Goal: Task Accomplishment & Management: Use online tool/utility

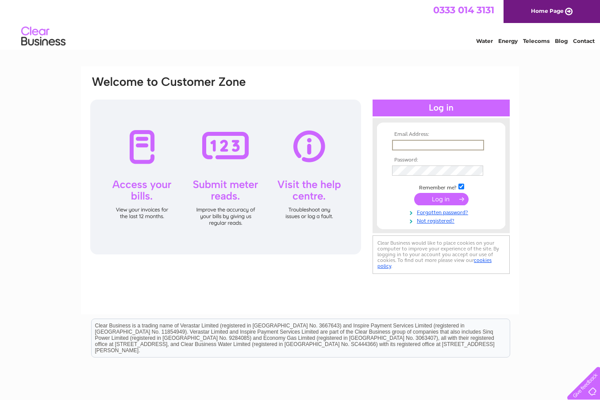
type input "info@ajwfabrications.co.uk"
click at [439, 198] on input "submit" at bounding box center [441, 199] width 54 height 12
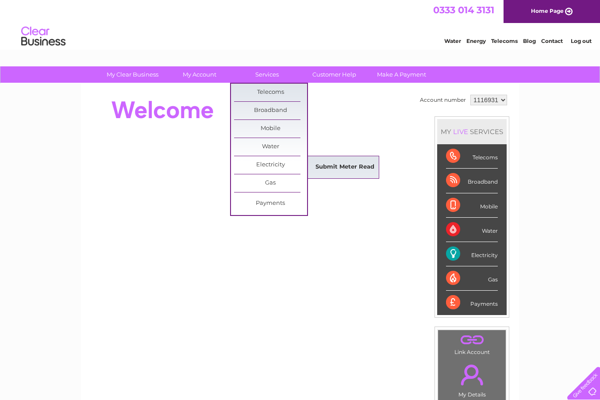
click at [330, 168] on link "Submit Meter Read" at bounding box center [344, 167] width 73 height 18
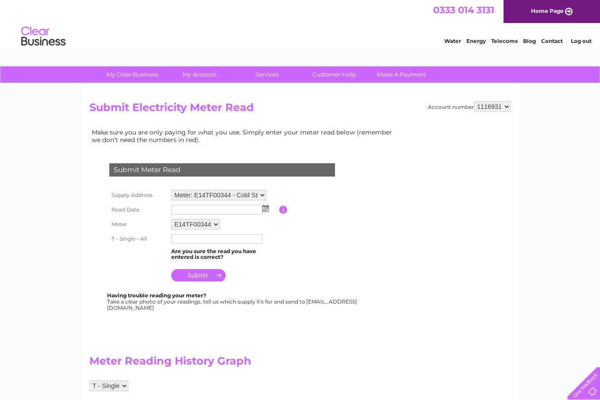
click at [265, 210] on img at bounding box center [265, 208] width 7 height 7
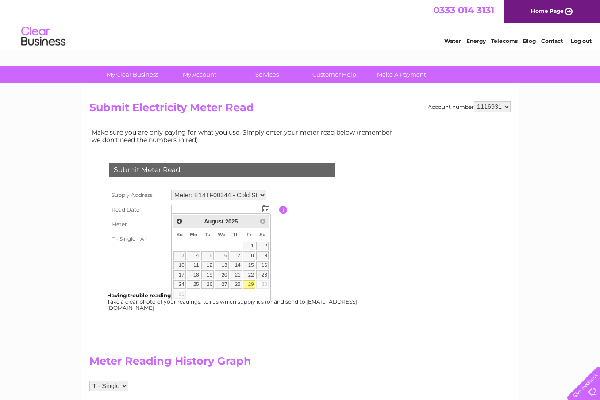
click at [248, 284] on link "29" at bounding box center [249, 284] width 12 height 9
type input "[DATE]"
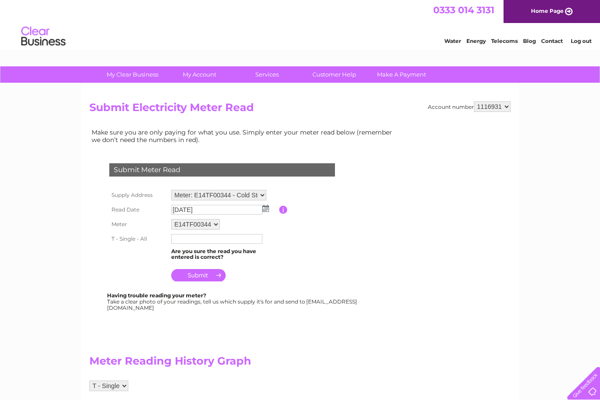
click at [223, 242] on td at bounding box center [224, 239] width 110 height 14
click at [222, 239] on input "text" at bounding box center [217, 239] width 92 height 11
type input "601252"
click at [210, 274] on input "submit" at bounding box center [198, 275] width 54 height 12
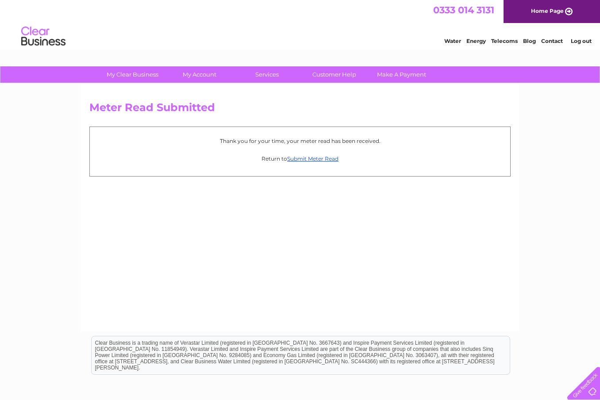
click at [579, 42] on link "Log out" at bounding box center [580, 41] width 21 height 7
